Goal: Information Seeking & Learning: Learn about a topic

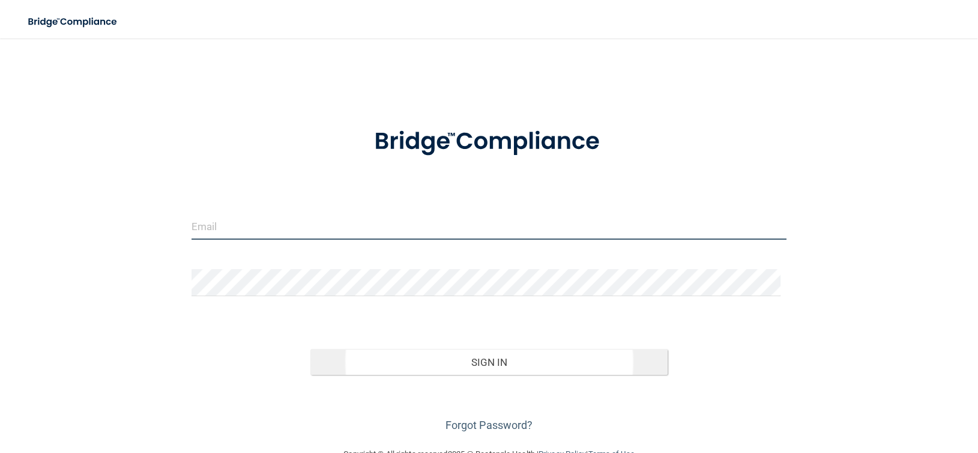
type input "[EMAIL_ADDRESS][DOMAIN_NAME]"
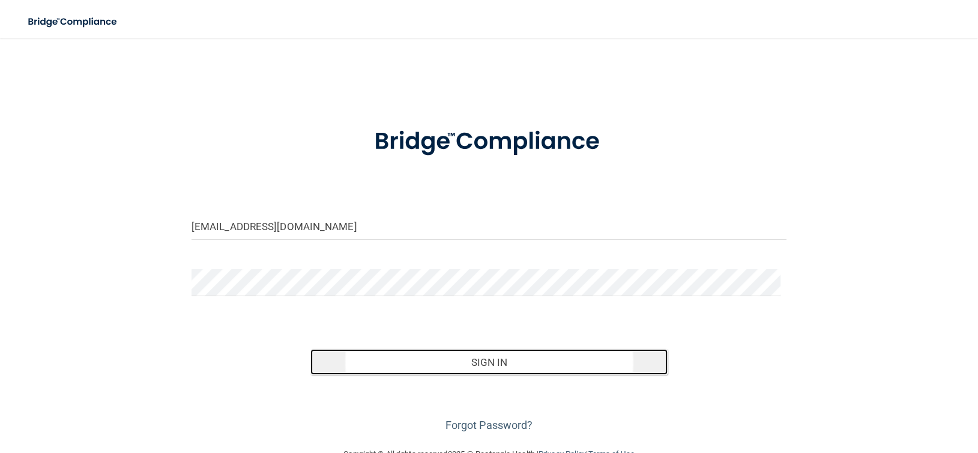
click at [425, 362] on button "Sign In" at bounding box center [488, 362] width 357 height 26
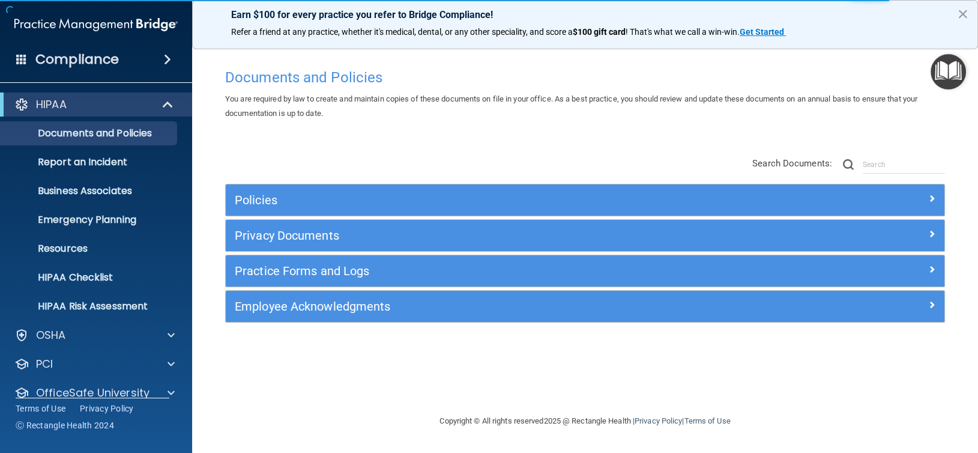
scroll to position [45, 0]
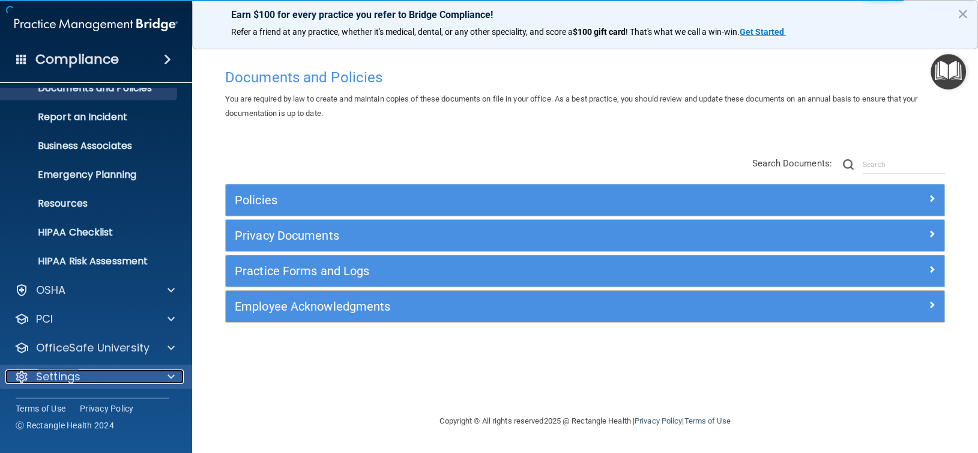
click at [138, 380] on div "Settings" at bounding box center [79, 376] width 149 height 14
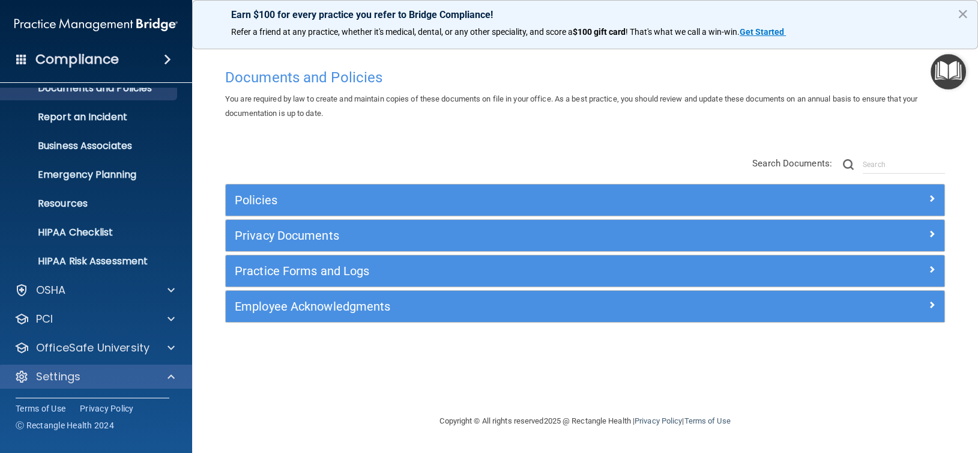
click at [170, 383] on div "Settings" at bounding box center [96, 376] width 193 height 24
click at [173, 377] on span at bounding box center [170, 376] width 7 height 14
click at [27, 379] on div at bounding box center [21, 376] width 14 height 14
click at [70, 371] on p "Settings" at bounding box center [58, 376] width 44 height 14
click at [70, 369] on p "Settings" at bounding box center [58, 376] width 44 height 14
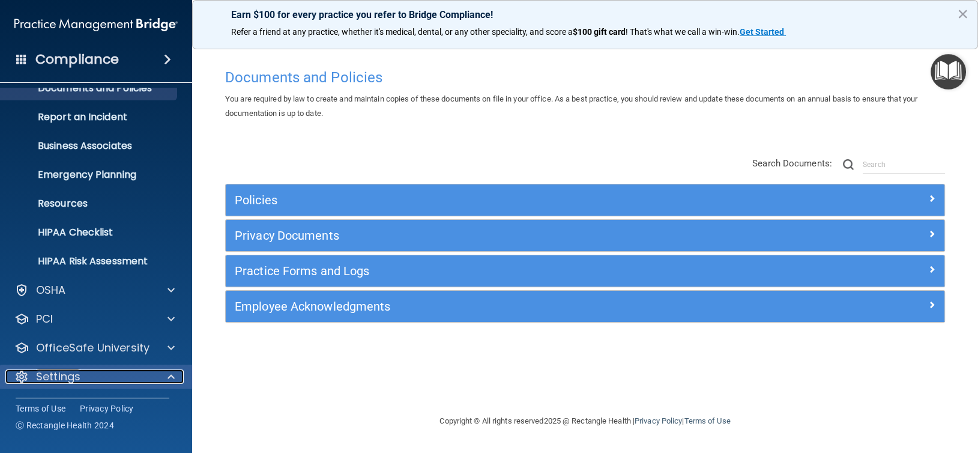
click at [179, 370] on div at bounding box center [169, 376] width 30 height 14
click at [176, 378] on div at bounding box center [169, 376] width 30 height 14
click at [81, 375] on div "Settings" at bounding box center [79, 376] width 149 height 14
click at [19, 381] on div at bounding box center [21, 376] width 14 height 14
click at [50, 57] on h4 "Compliance" at bounding box center [76, 59] width 83 height 17
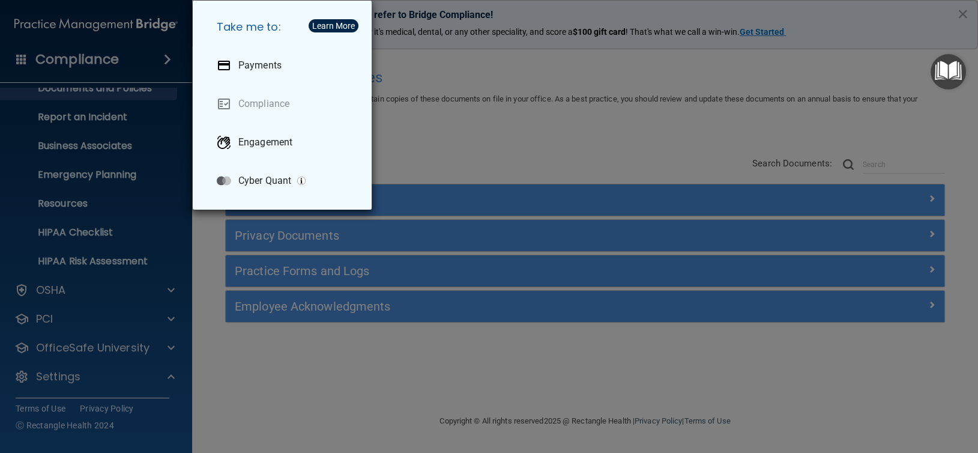
drag, startPoint x: 299, startPoint y: 418, endPoint x: 288, endPoint y: 320, distance: 98.4
click at [299, 417] on div "Take me to: Payments Compliance Engagement Cyber Quant" at bounding box center [489, 226] width 978 height 453
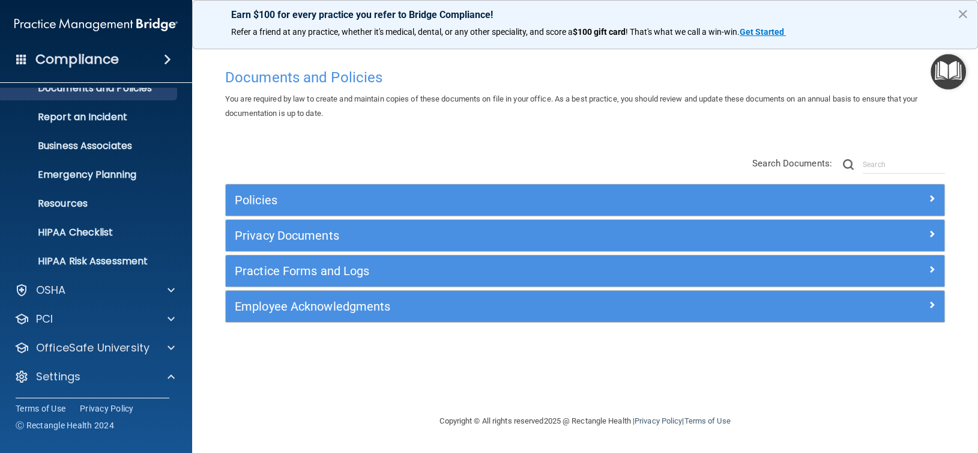
click at [163, 54] on div "Compliance" at bounding box center [96, 59] width 192 height 26
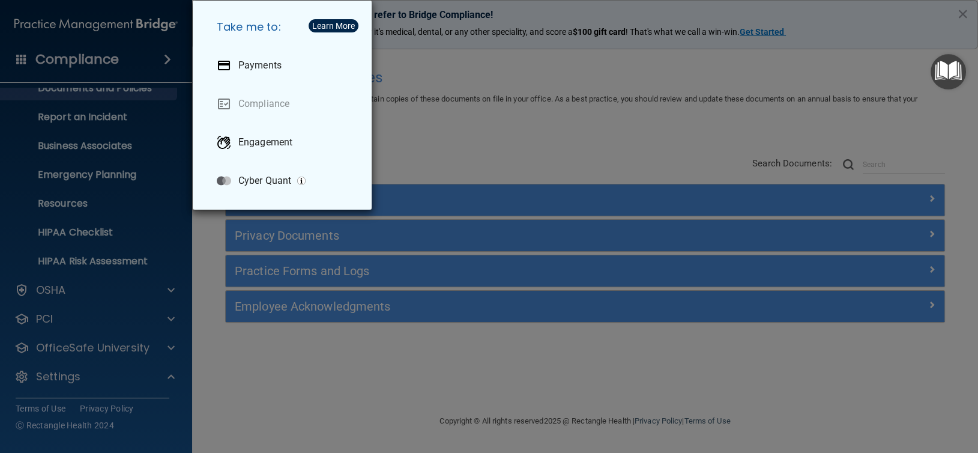
click at [89, 86] on div "Take me to: Payments Compliance Engagement Cyber Quant" at bounding box center [489, 226] width 978 height 453
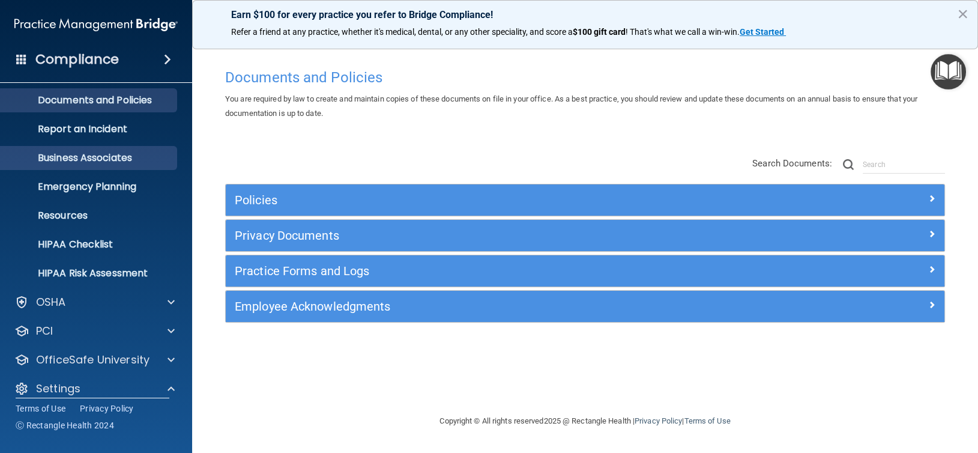
scroll to position [0, 0]
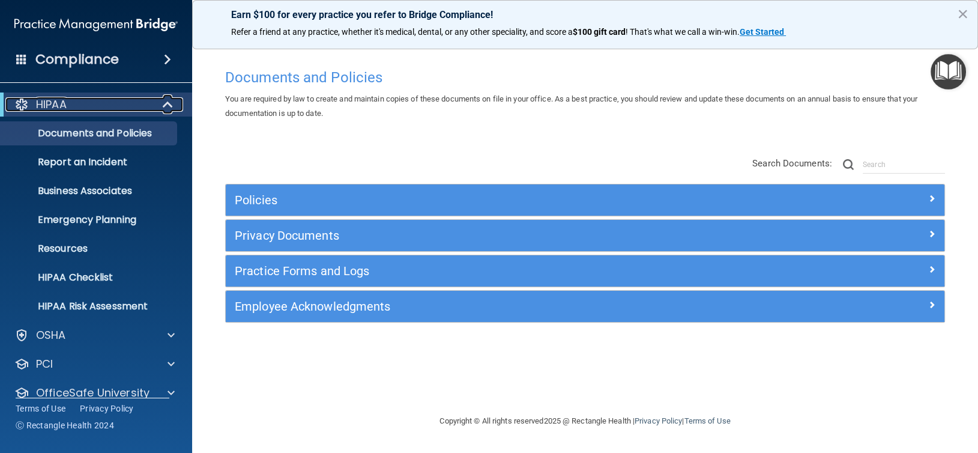
click at [37, 108] on p "HIPAA" at bounding box center [51, 104] width 31 height 14
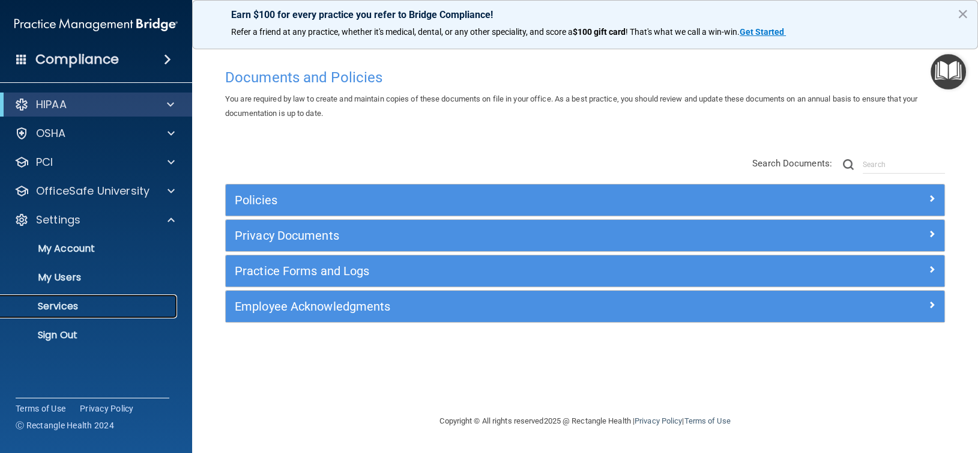
click at [64, 311] on p "Services" at bounding box center [90, 306] width 164 height 12
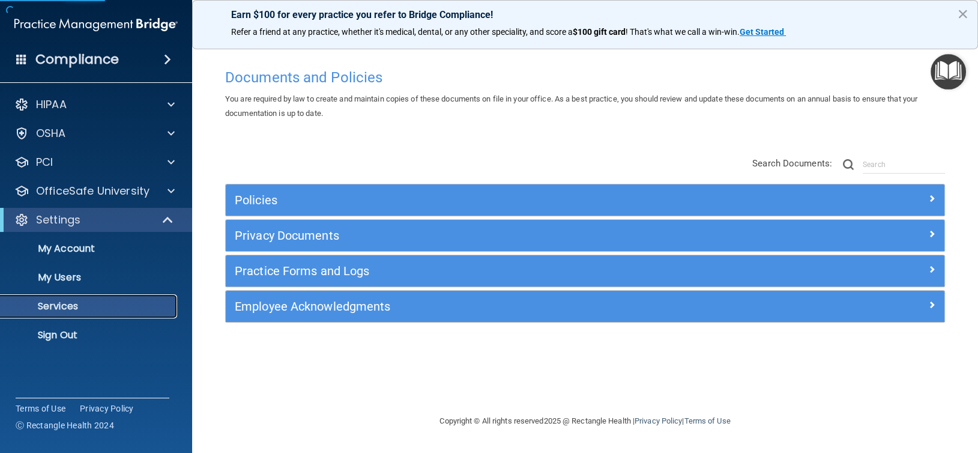
click at [67, 306] on p "Services" at bounding box center [90, 306] width 164 height 12
click at [67, 304] on p "Services" at bounding box center [90, 306] width 164 height 12
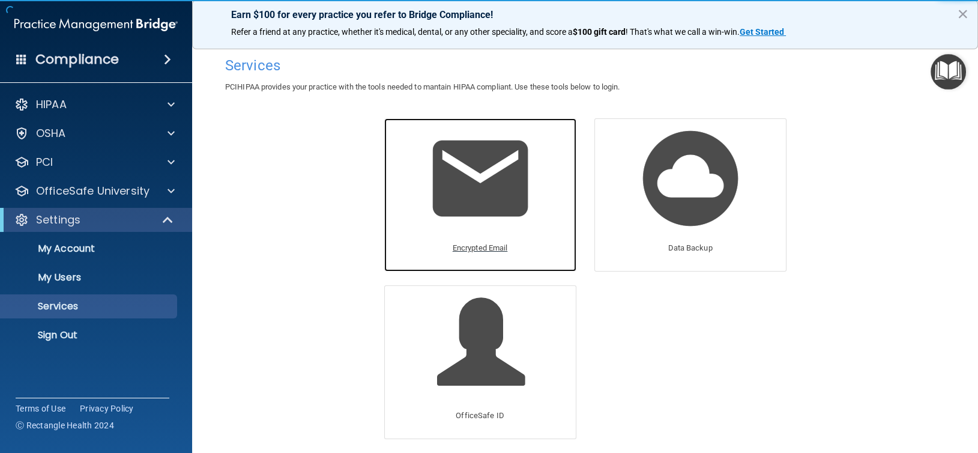
click at [474, 245] on p "Encrypted Email" at bounding box center [480, 248] width 55 height 14
